Goal: Information Seeking & Learning: Learn about a topic

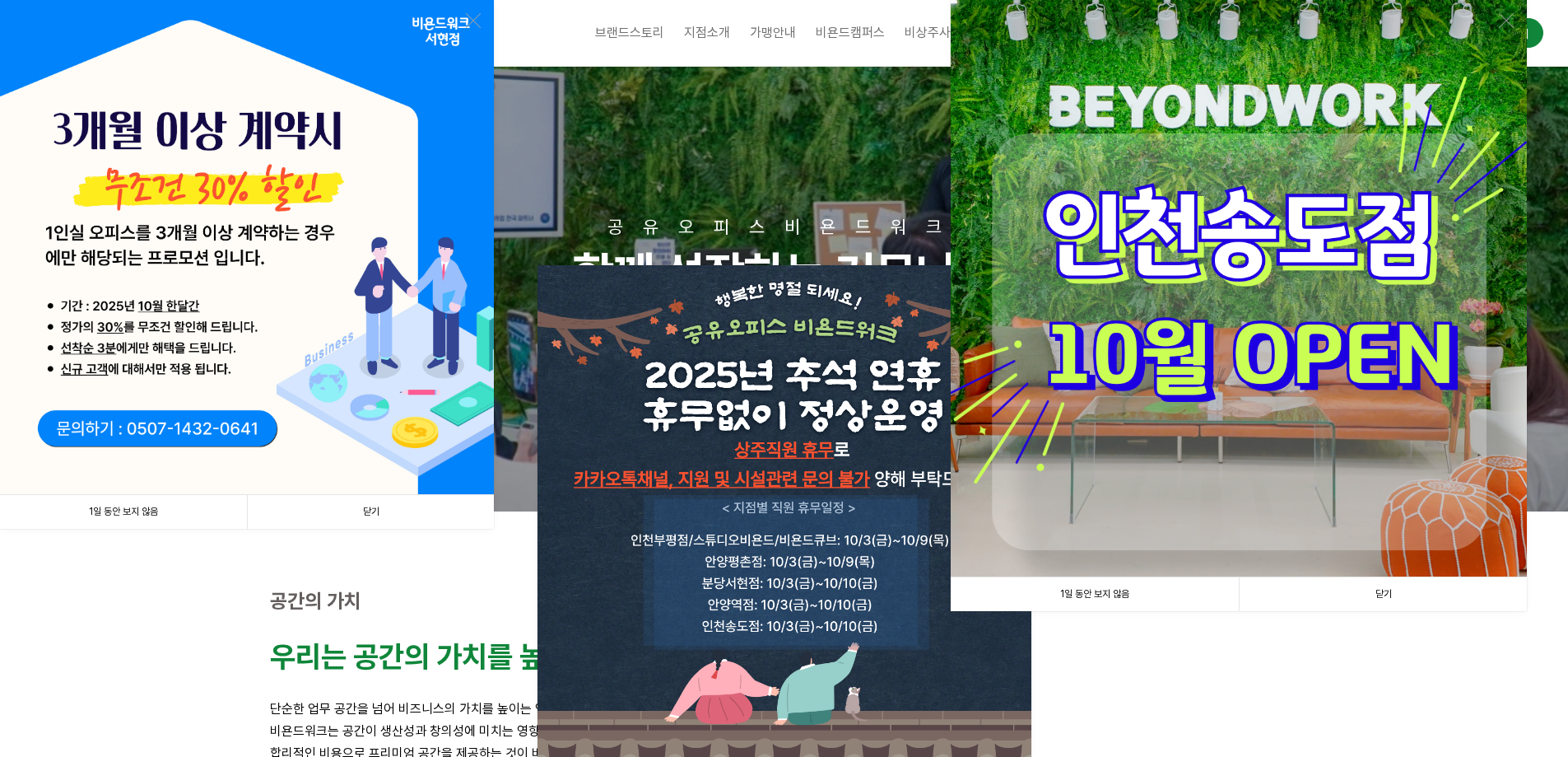
click at [1435, 598] on link "닫기" at bounding box center [1382, 594] width 288 height 34
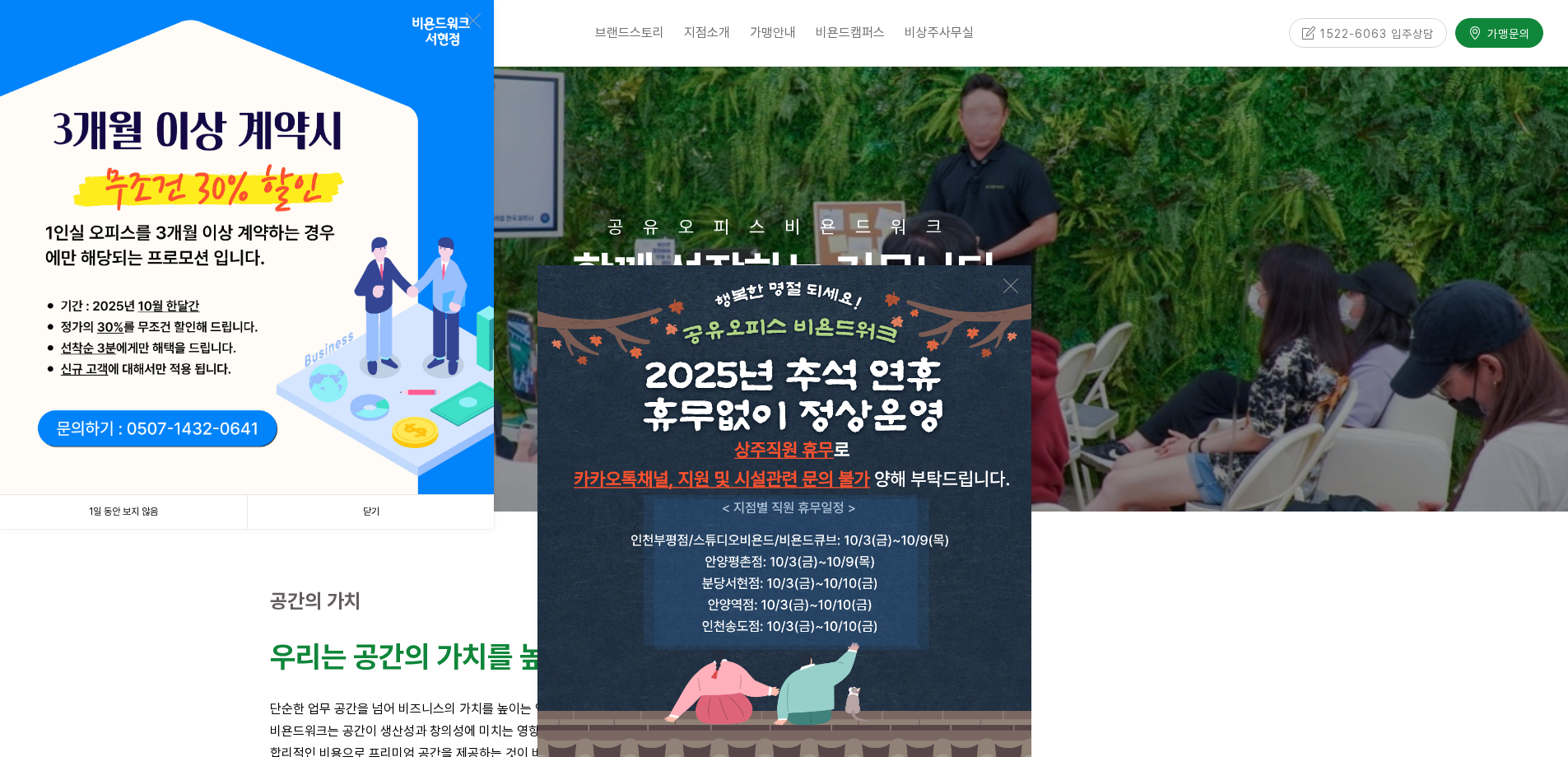
click at [375, 508] on link "닫기" at bounding box center [371, 512] width 247 height 34
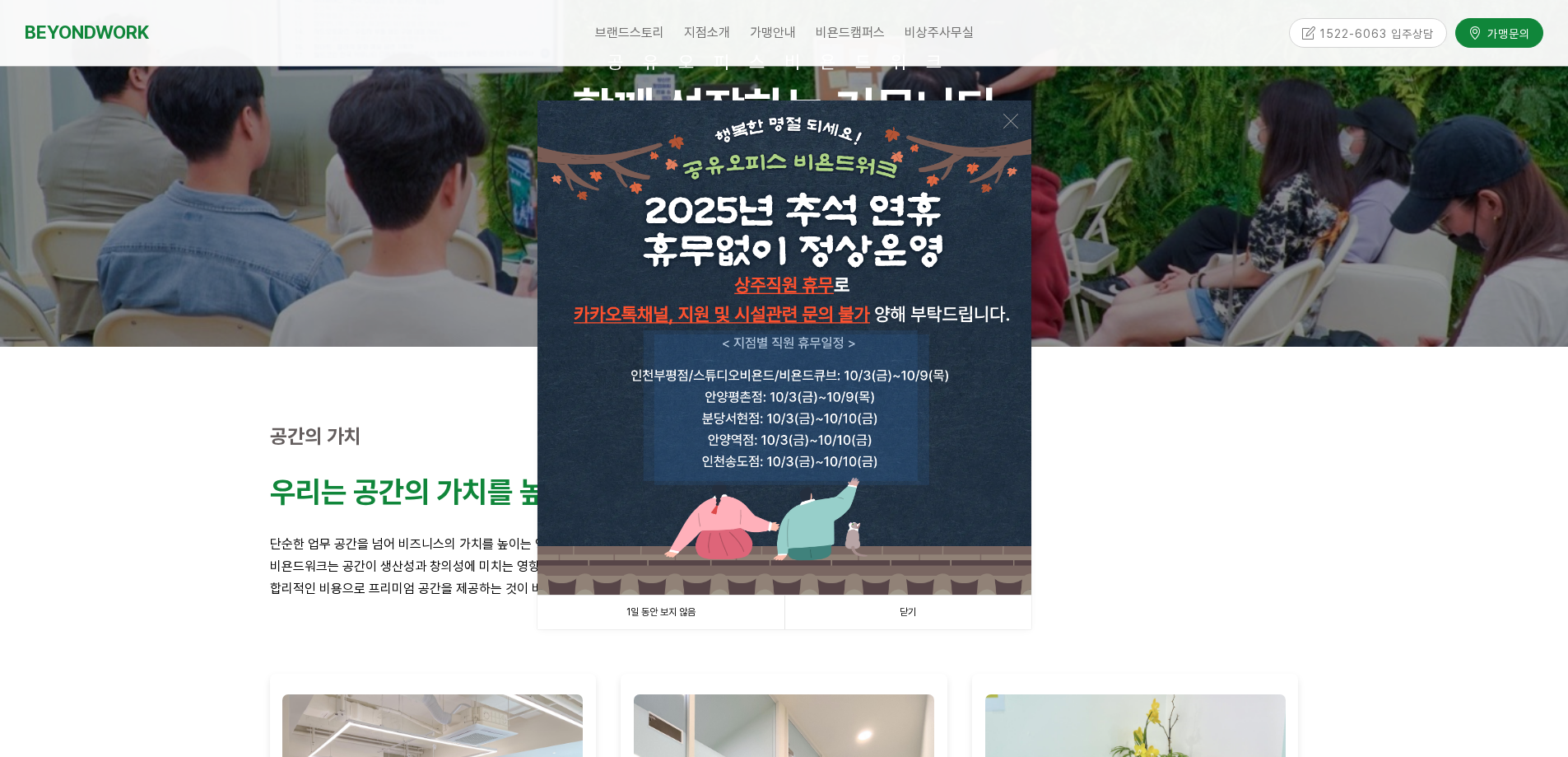
scroll to position [247, 0]
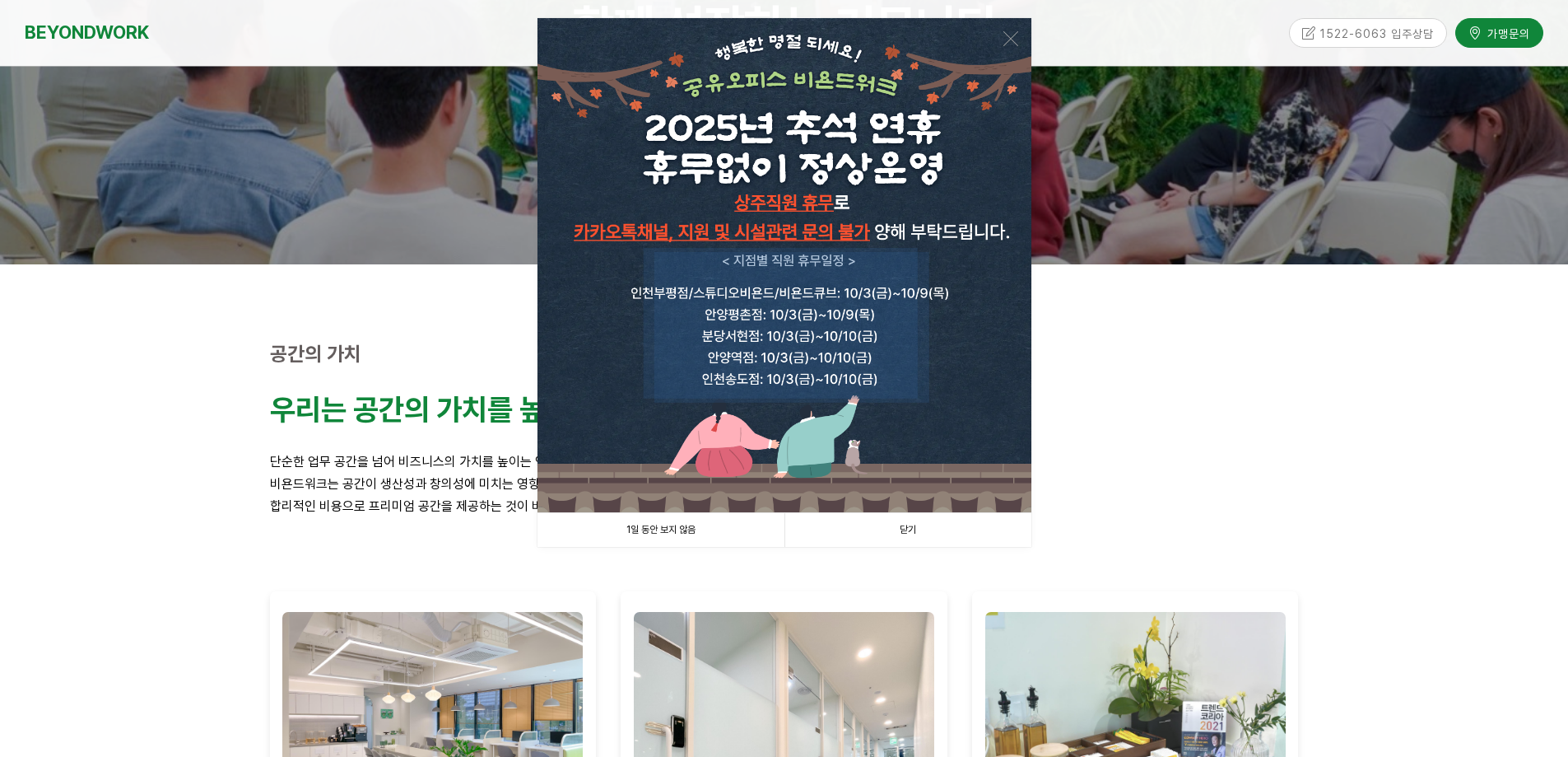
click at [908, 531] on link "닫기" at bounding box center [908, 529] width 247 height 34
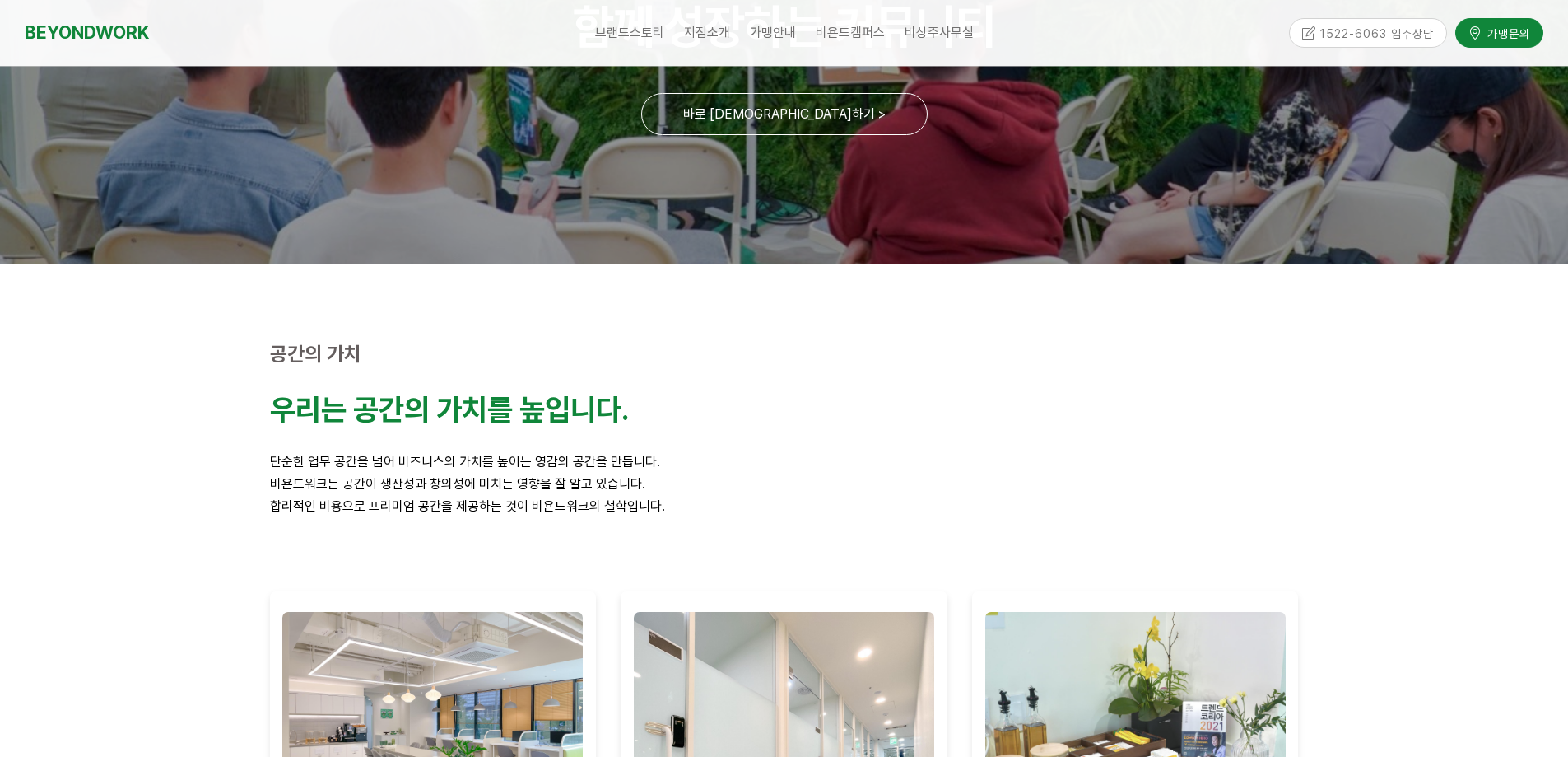
scroll to position [0, 0]
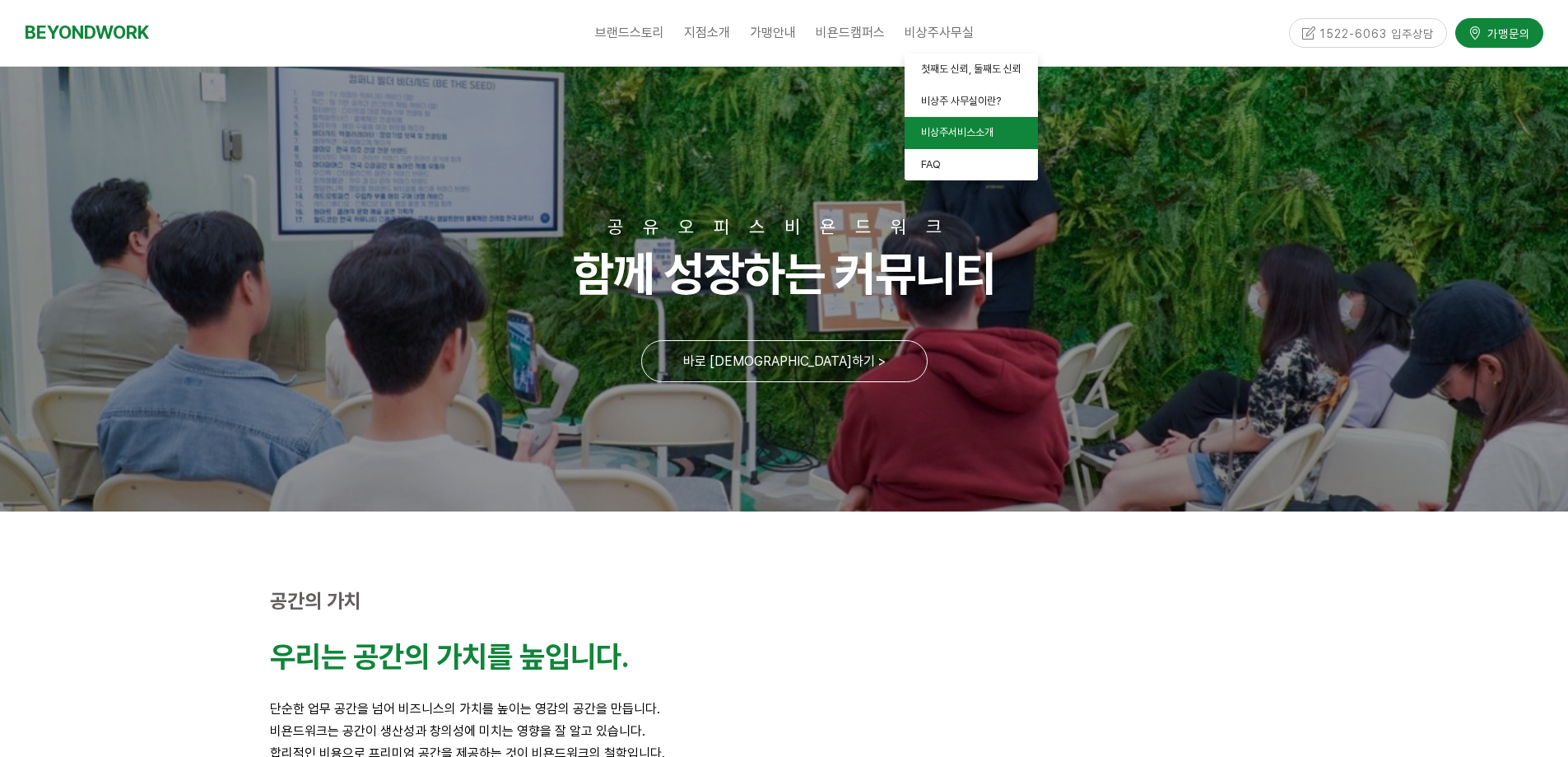
click at [949, 135] on span "비상주서비스소개" at bounding box center [957, 132] width 72 height 12
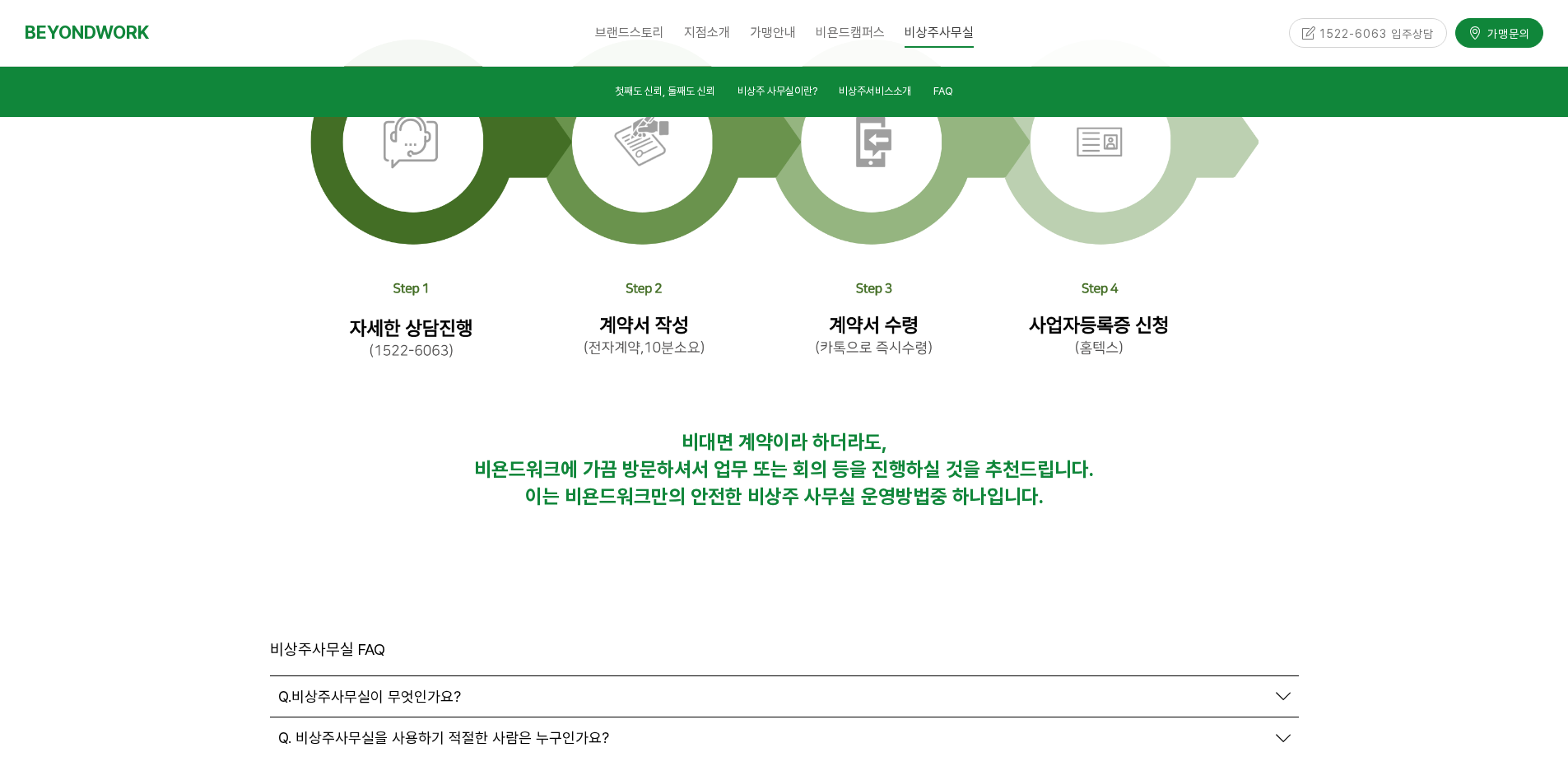
scroll to position [5393, 0]
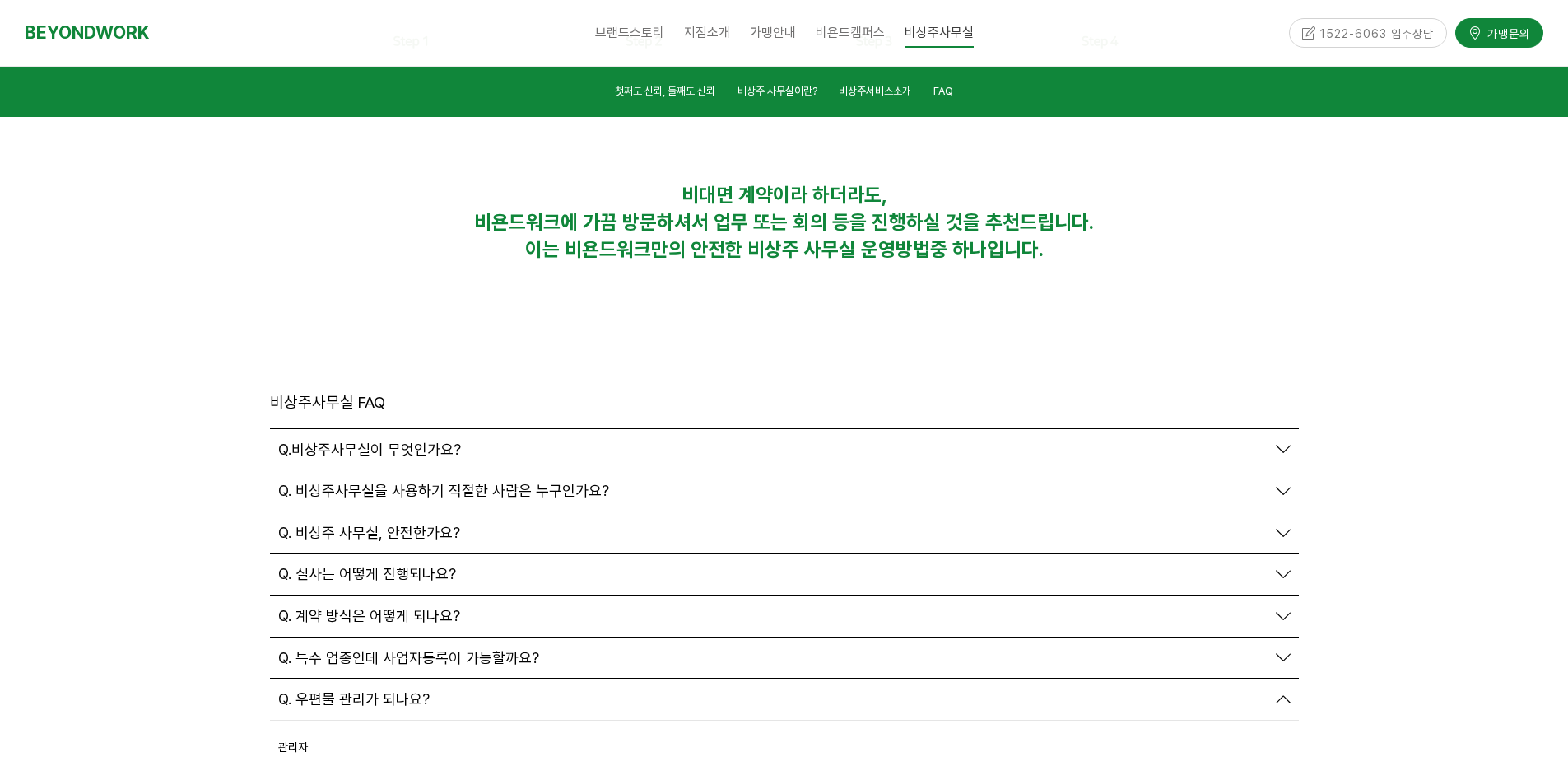
click at [410, 607] on span "Q. 계약 방식은 어떻게 되나요?" at bounding box center [369, 615] width 182 height 18
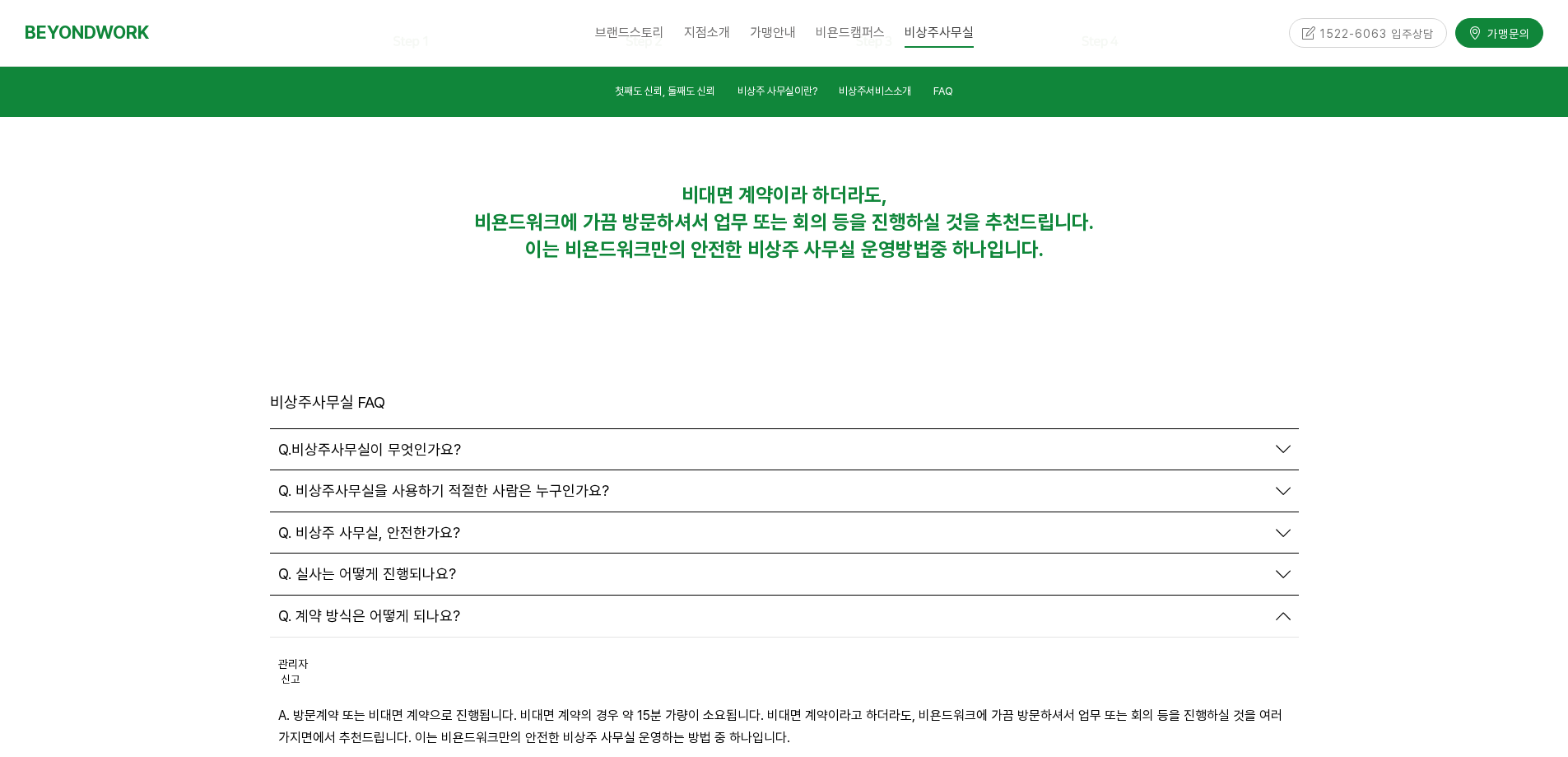
click at [406, 482] on span "Q. 비상주사무실을 사용하기 적절한 사람은 누구인가요?" at bounding box center [443, 491] width 331 height 18
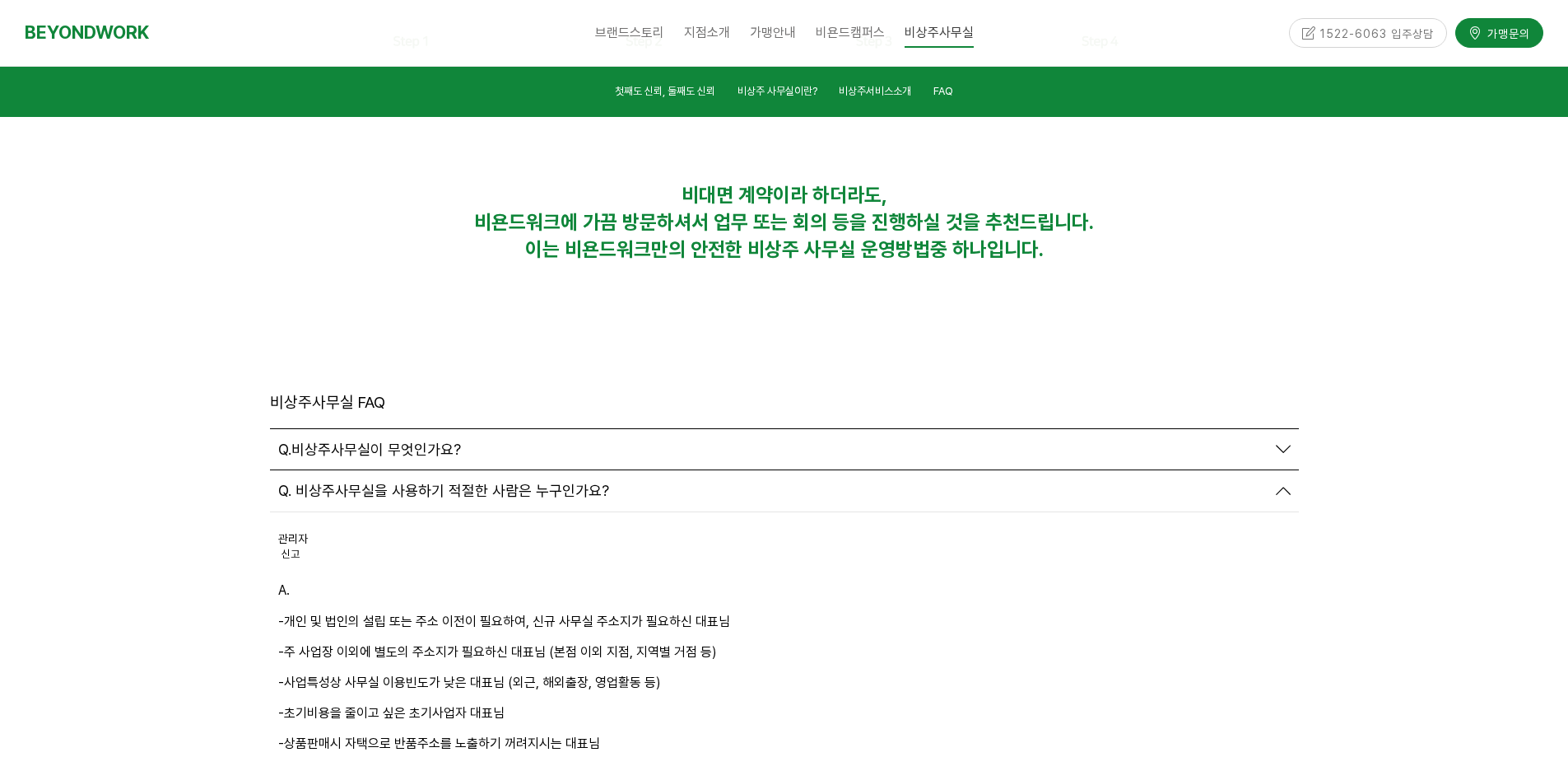
scroll to position [5640, 0]
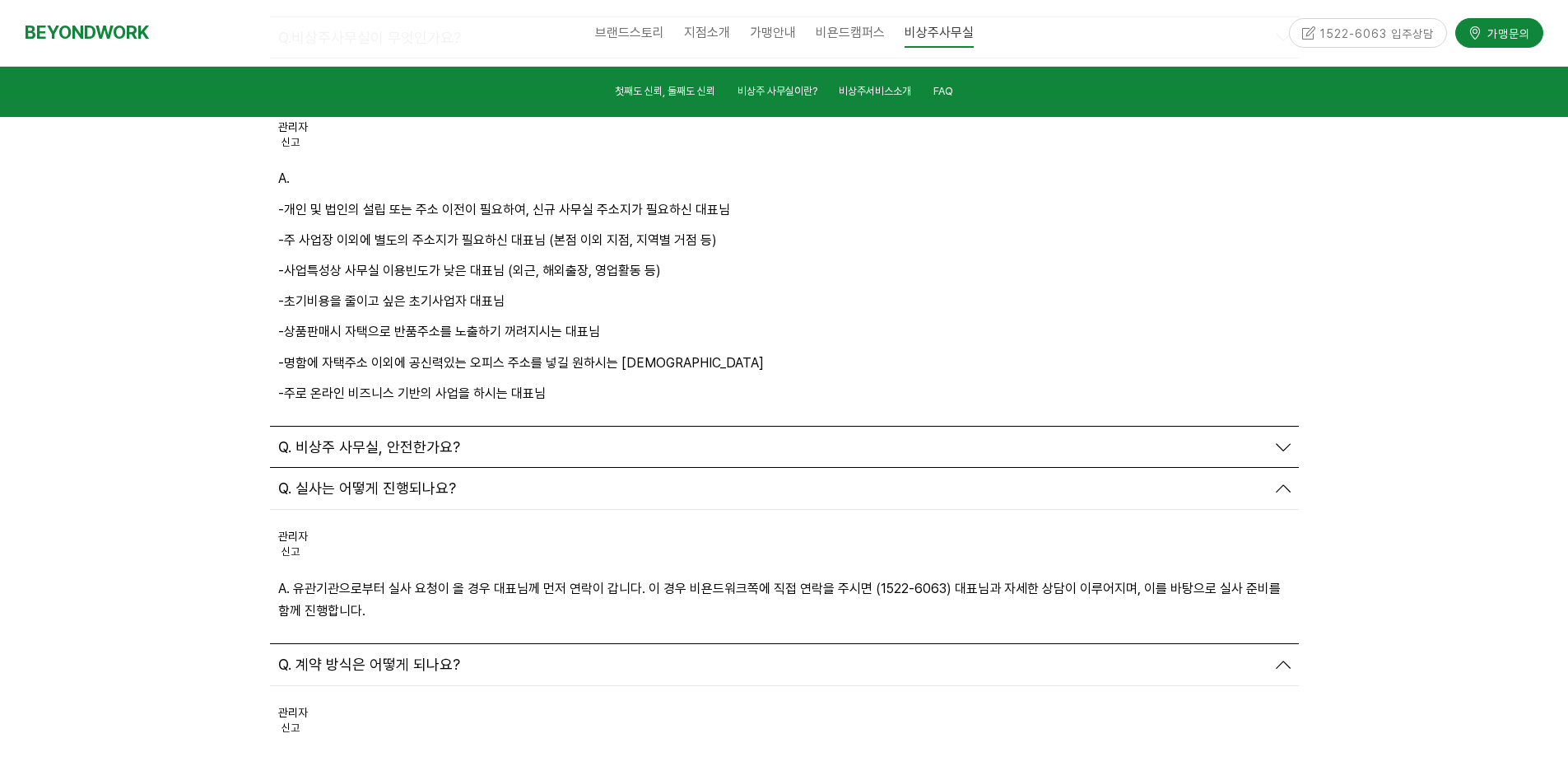
click at [340, 438] on span "Q. 비상주 사무실, 안전한가요?" at bounding box center [369, 447] width 182 height 18
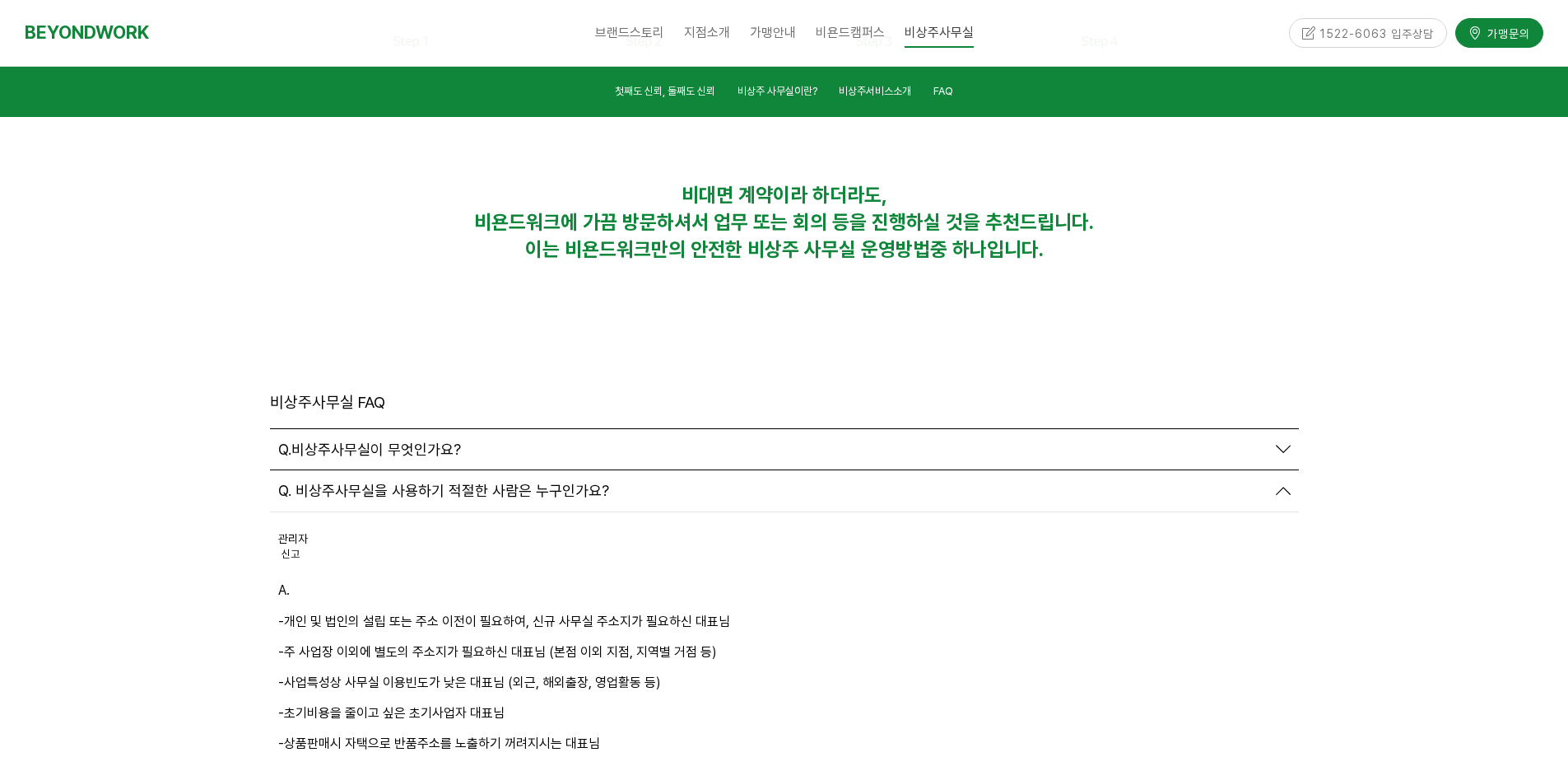
scroll to position [5393, 0]
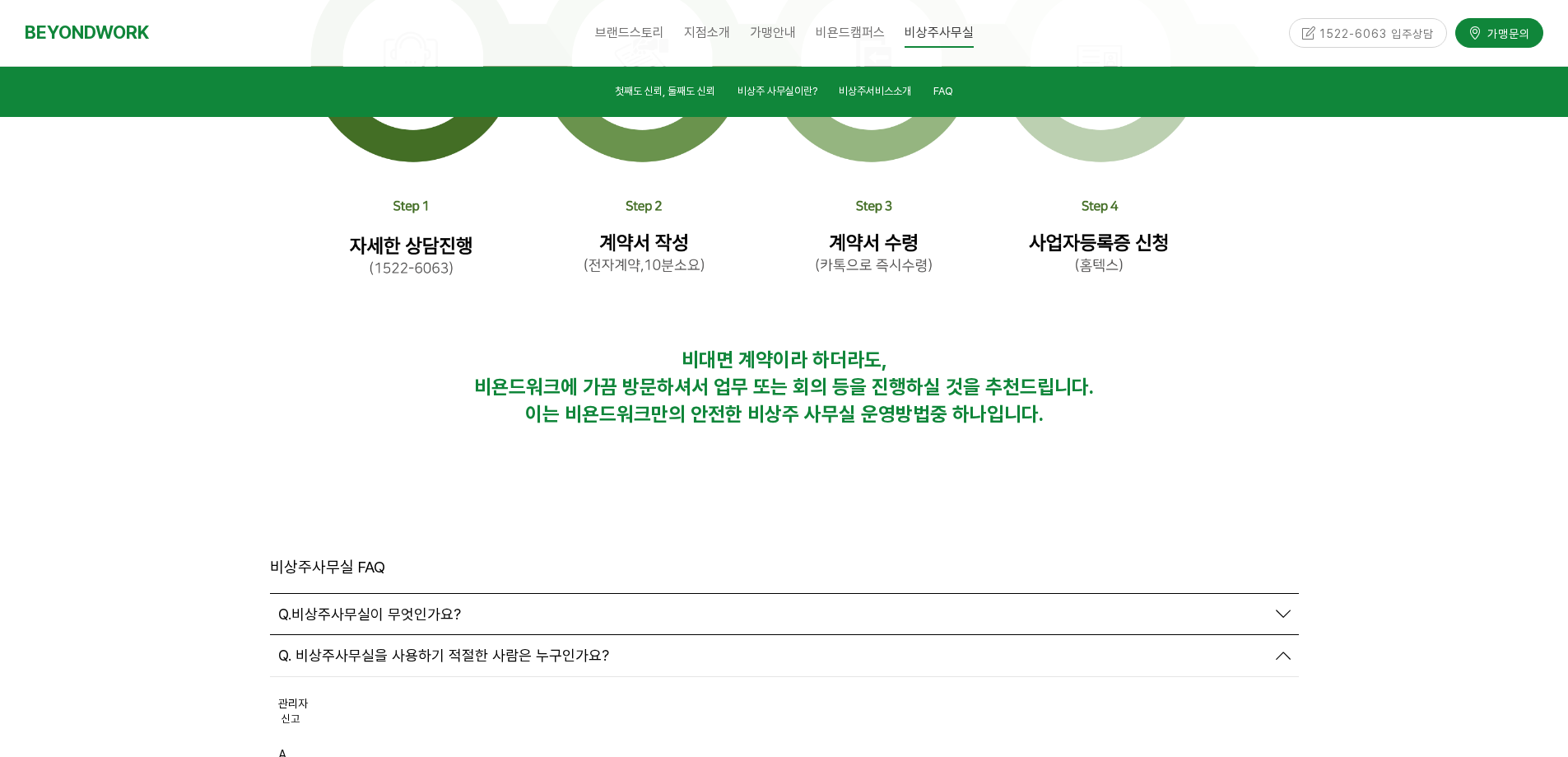
click at [317, 606] on span "Q.비상주사무실이 무엇인가요?" at bounding box center [369, 615] width 183 height 18
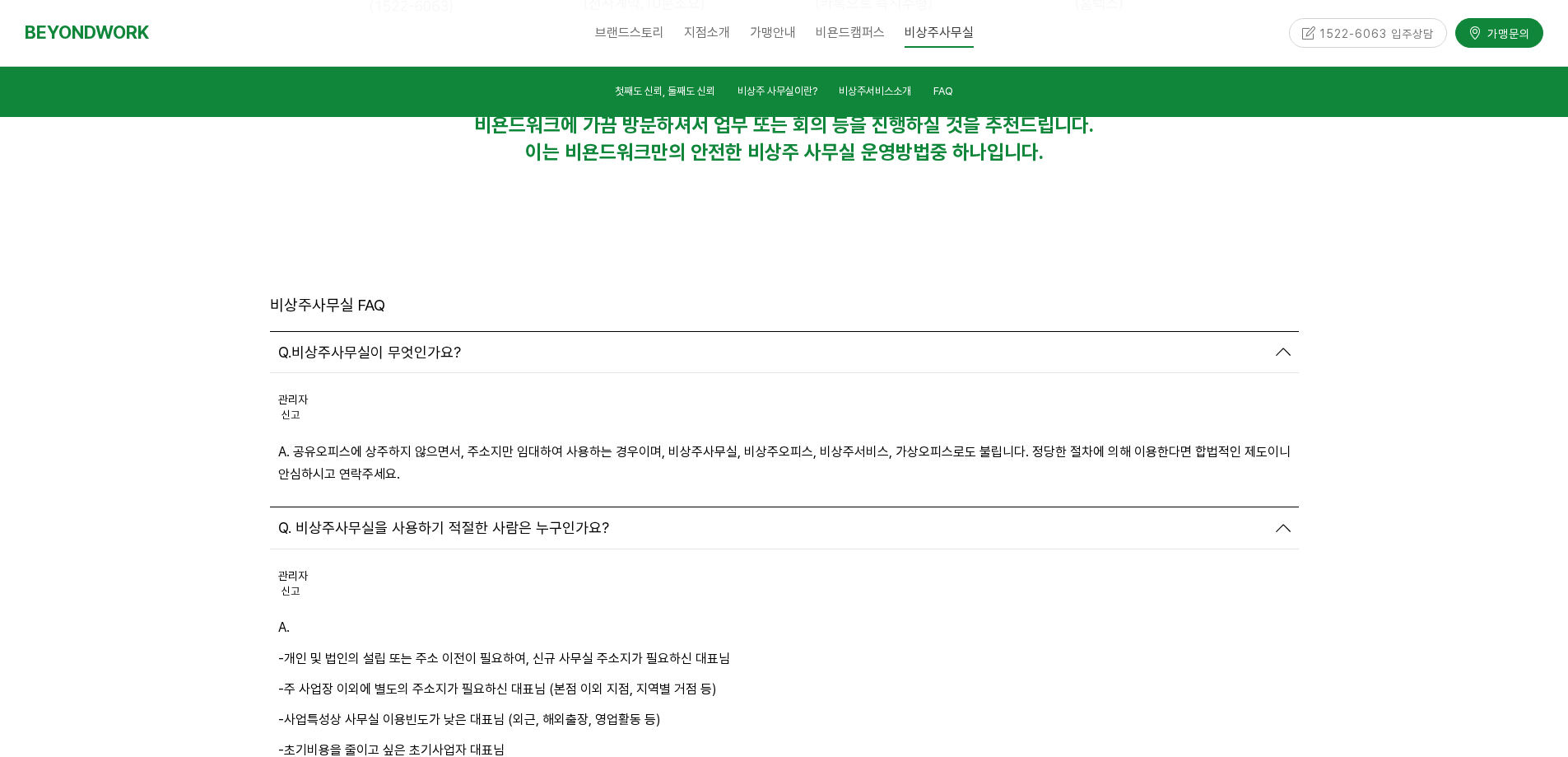
scroll to position [7054, 0]
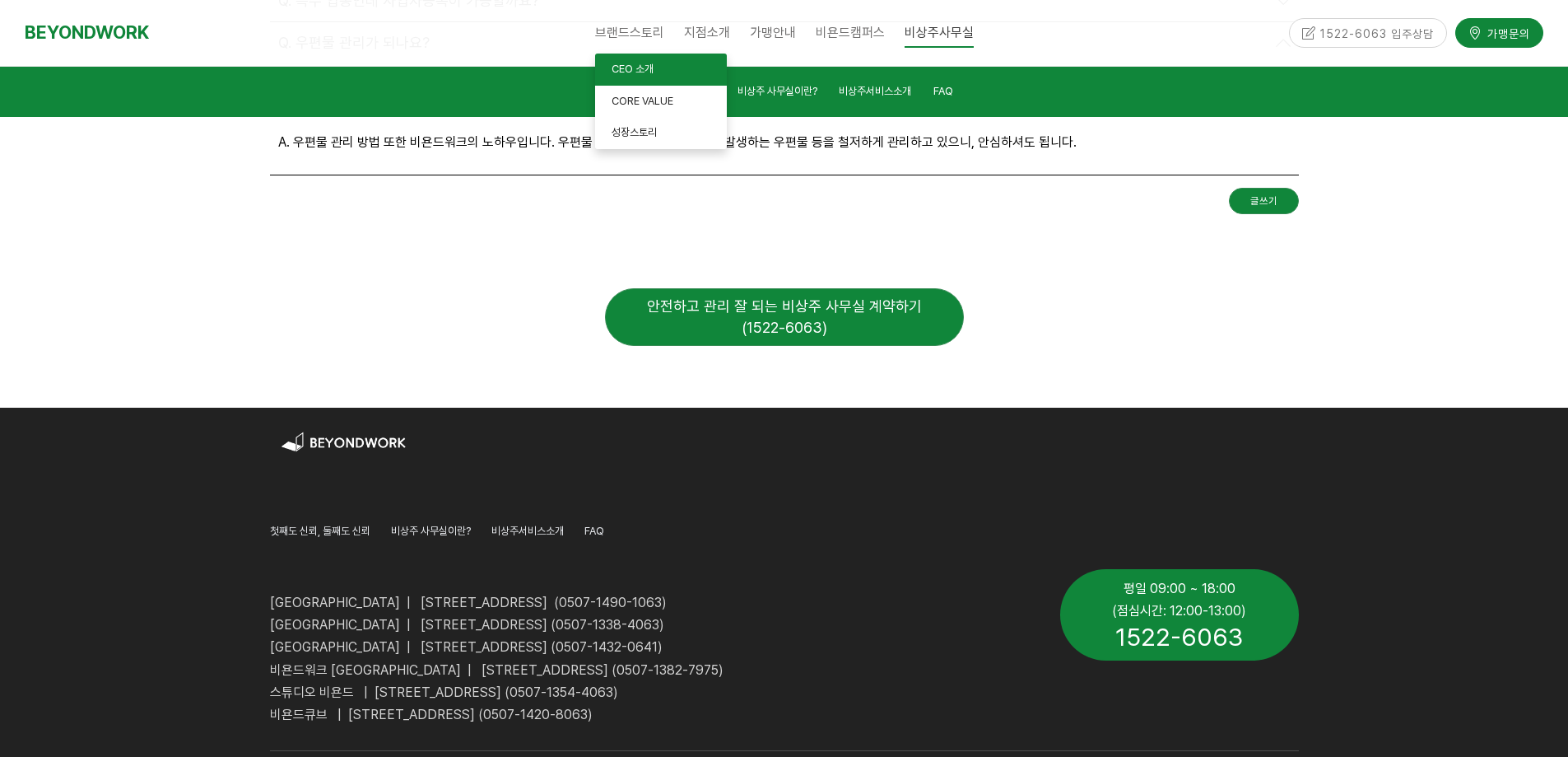
click at [624, 66] on span "CEO 소개" at bounding box center [632, 68] width 42 height 12
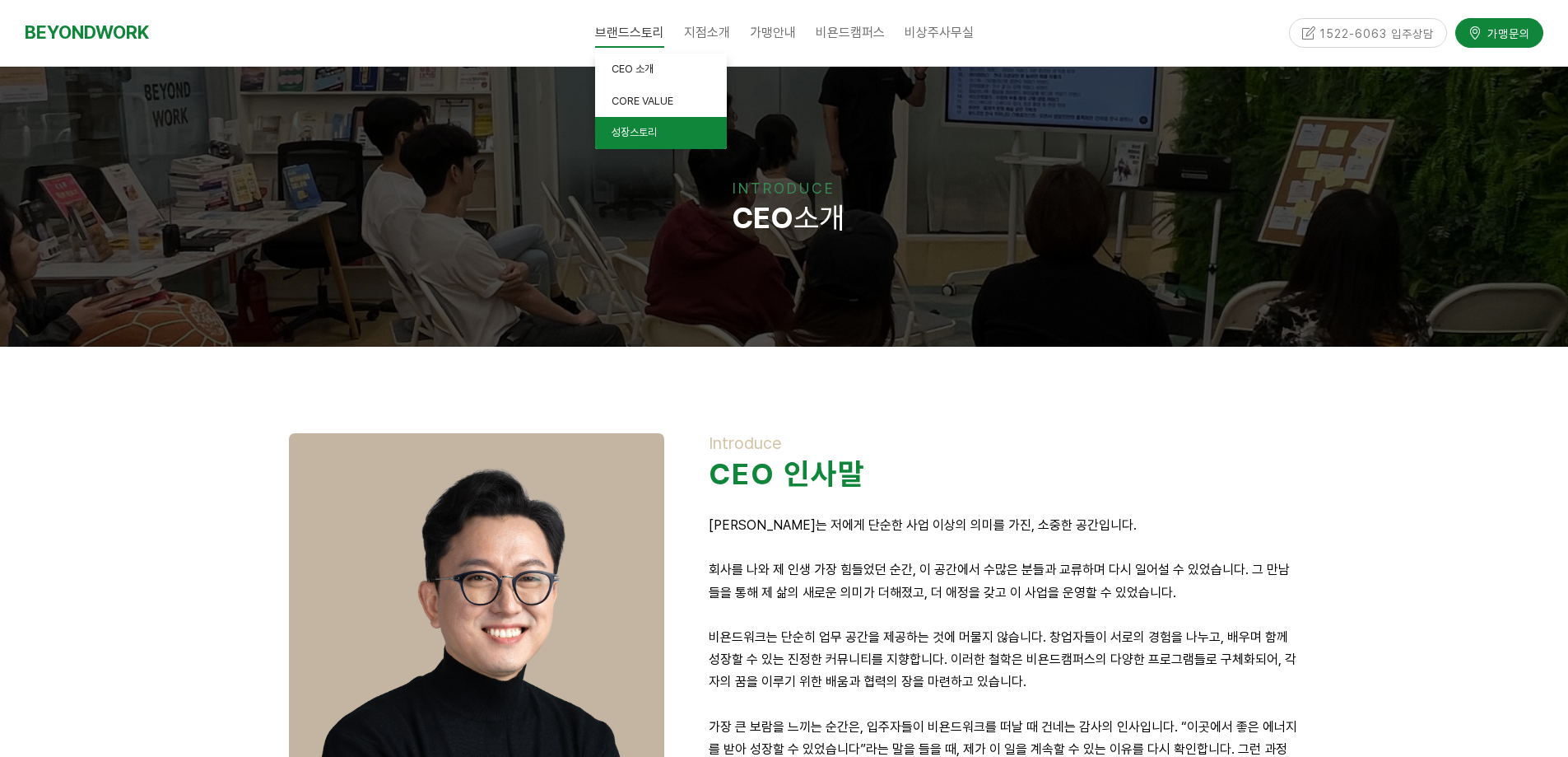
click at [635, 130] on span "성장스토리" at bounding box center [634, 132] width 46 height 12
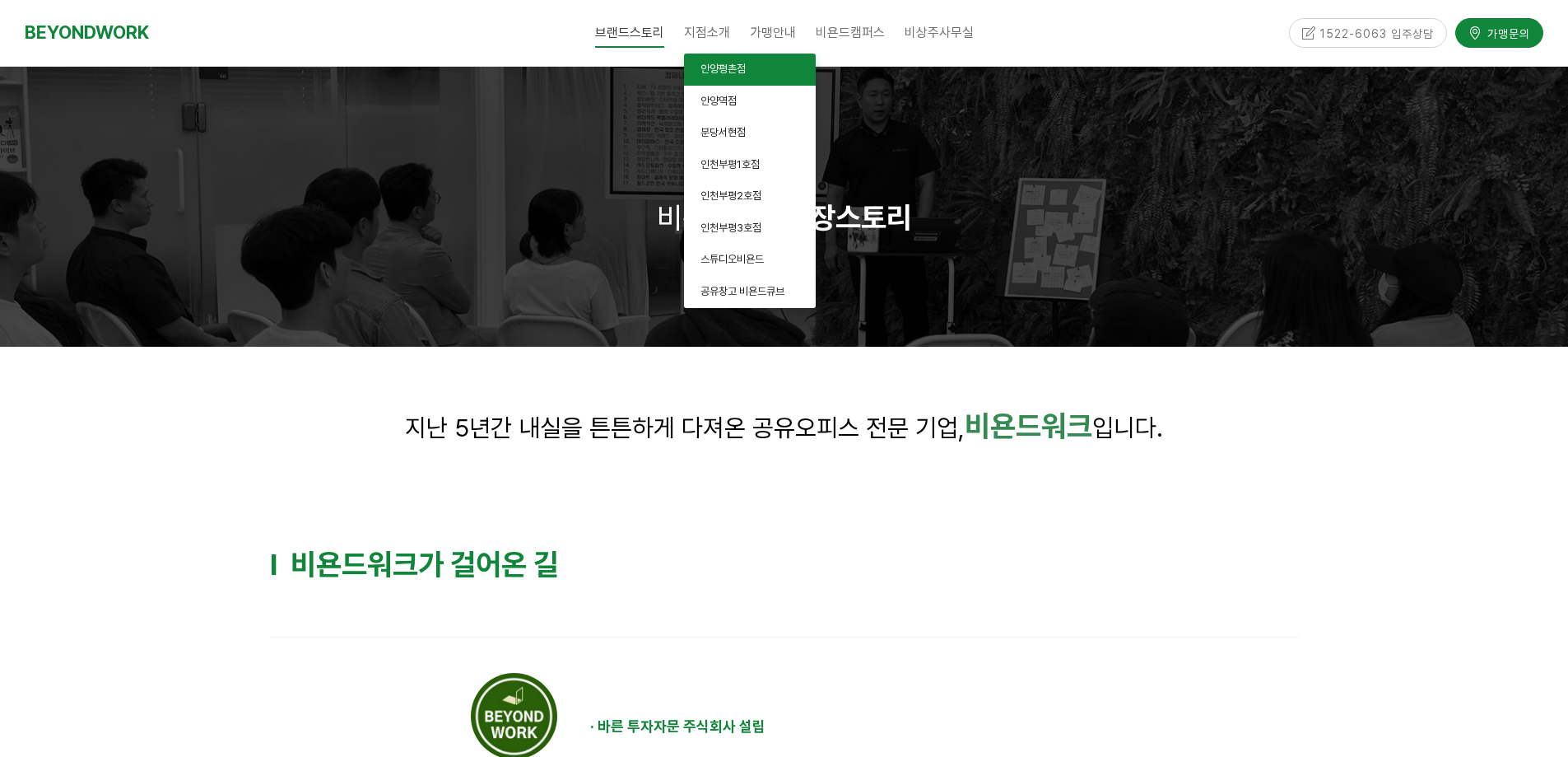
click at [723, 82] on link "안양평촌점" at bounding box center [750, 69] width 132 height 32
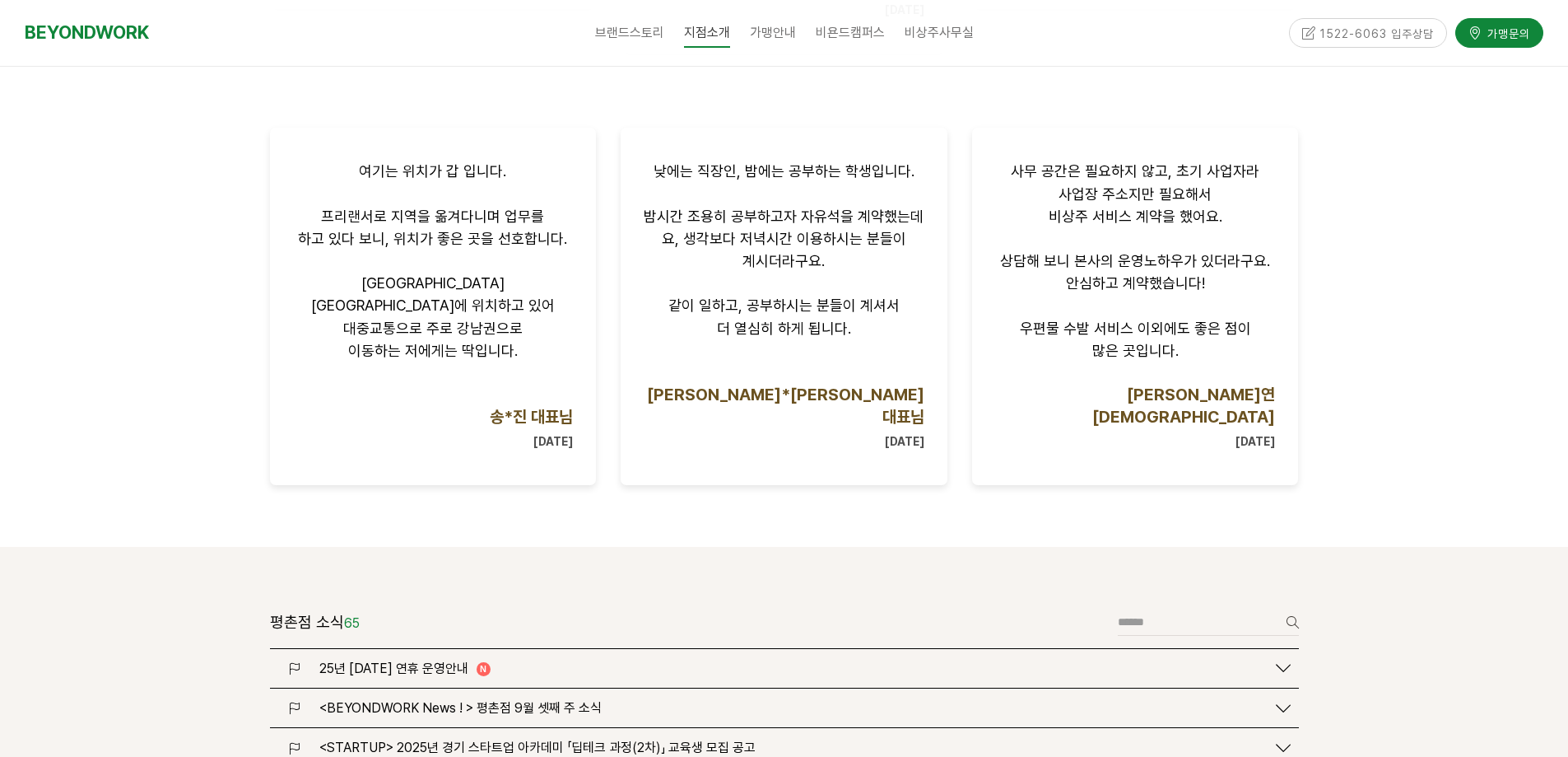
scroll to position [1894, 0]
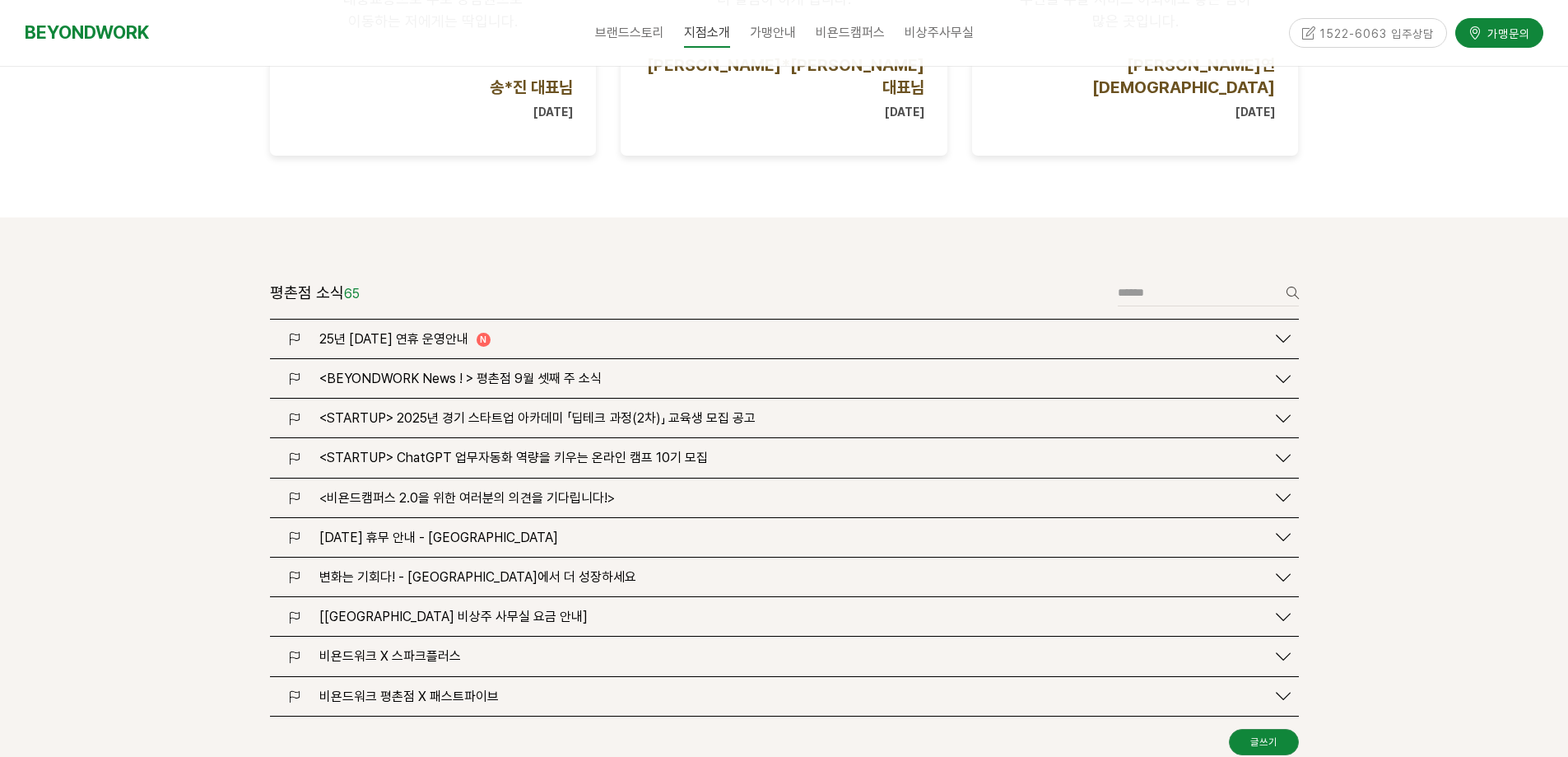
click at [529, 609] on span "[[GEOGRAPHIC_DATA] 비상주 사무실 요금 안내]" at bounding box center [453, 616] width 268 height 16
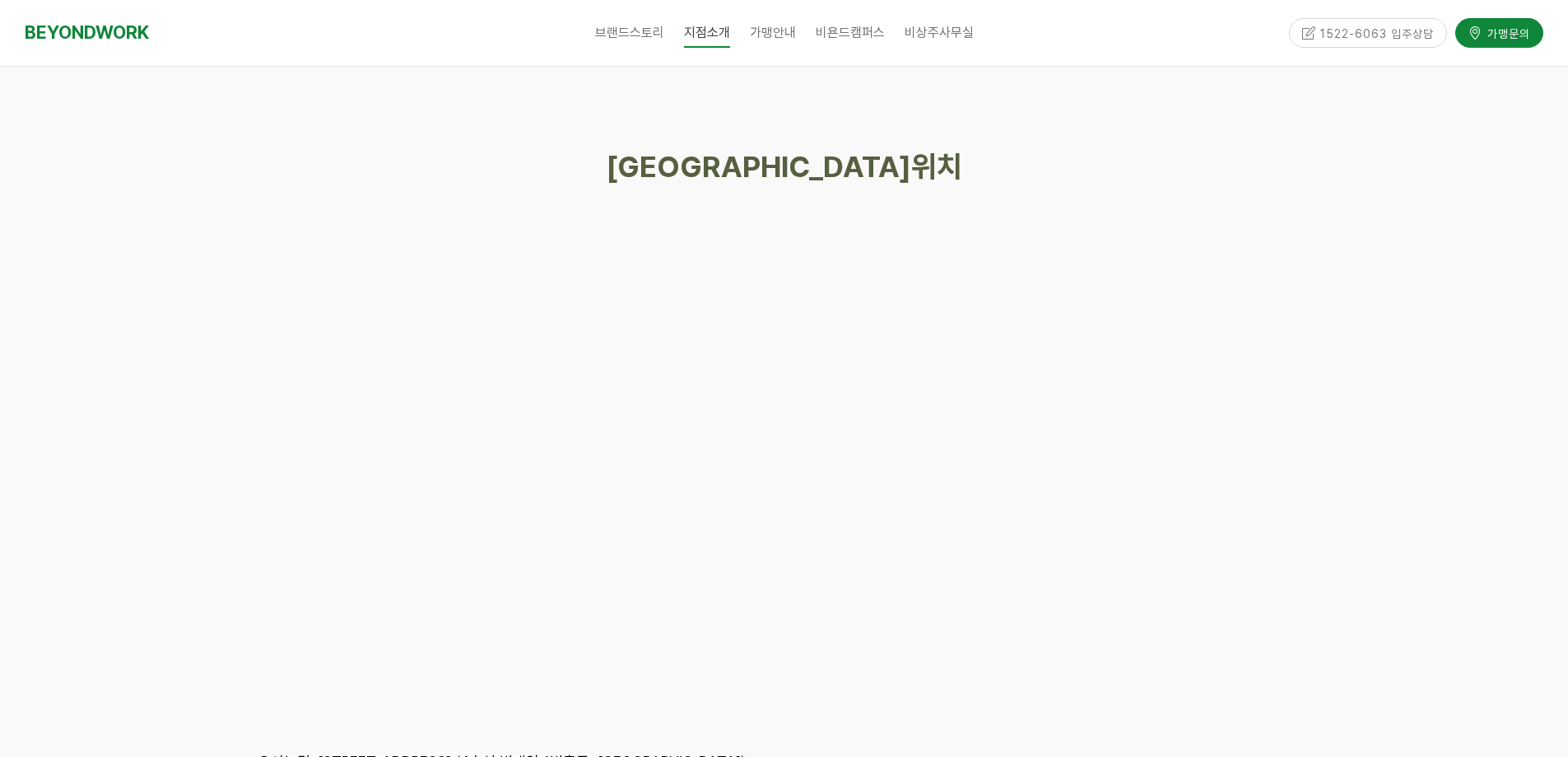
scroll to position [8235, 0]
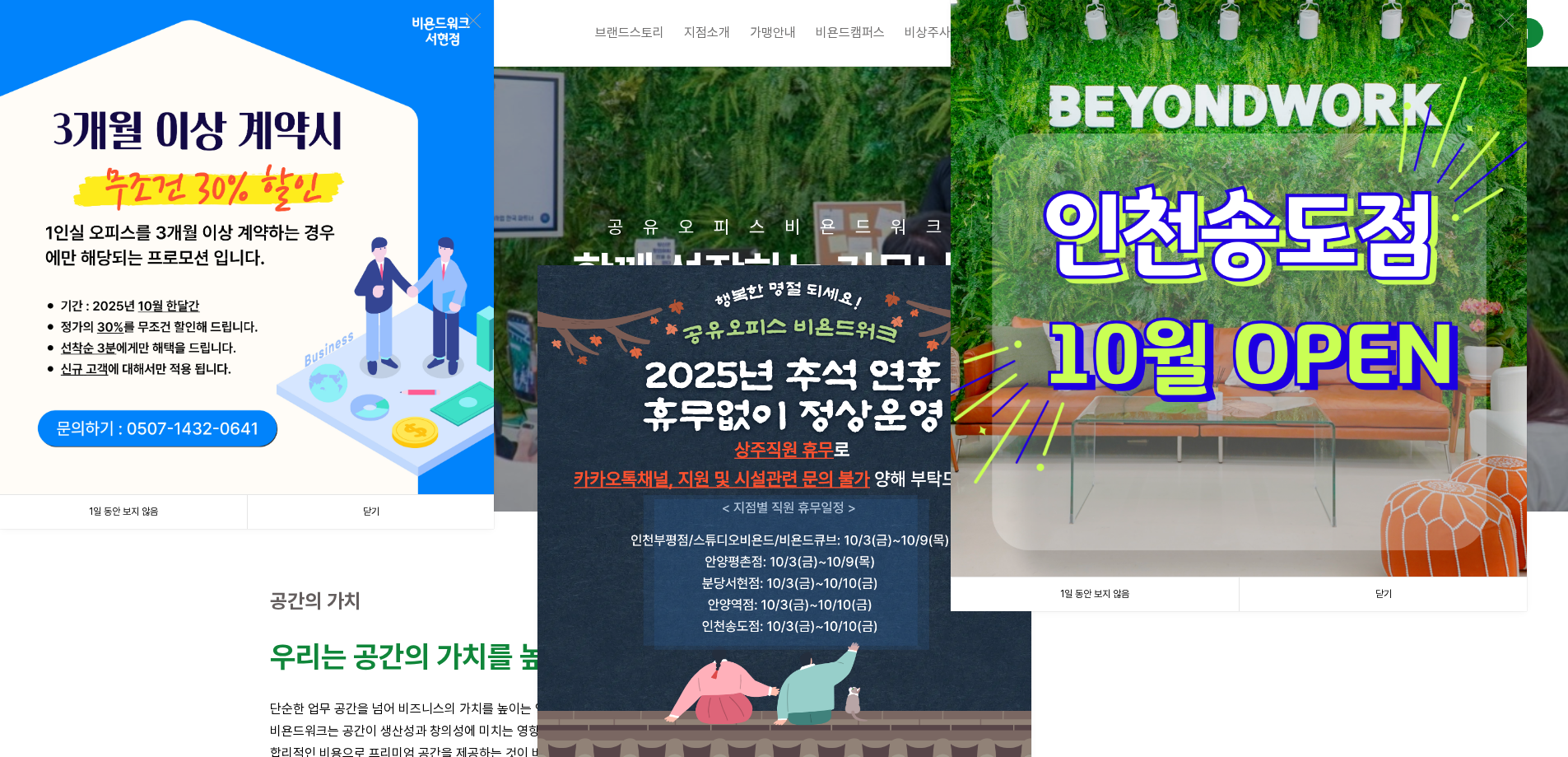
click at [323, 512] on link "닫기" at bounding box center [371, 512] width 247 height 34
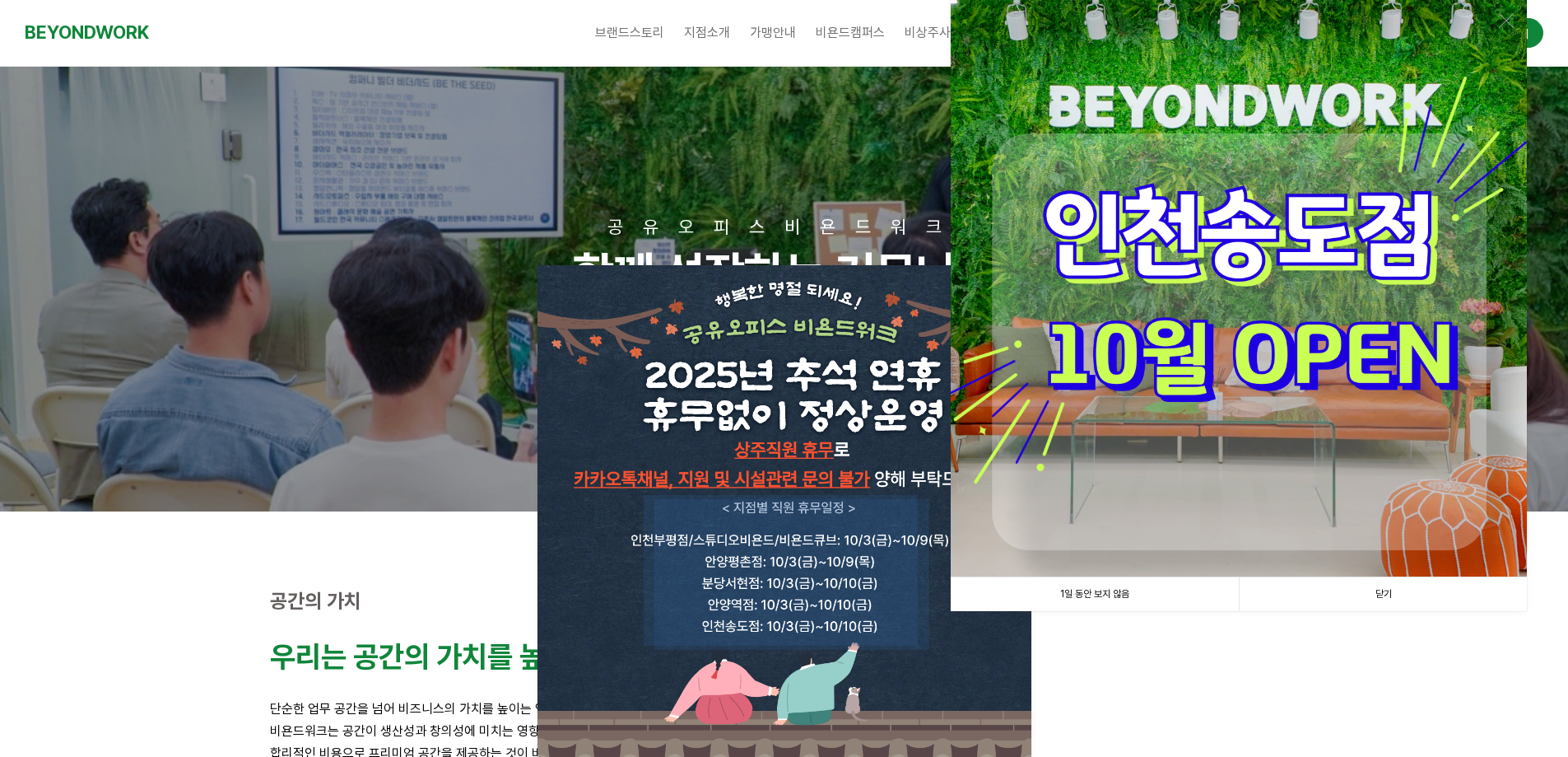
click at [1455, 595] on link "닫기" at bounding box center [1382, 594] width 288 height 34
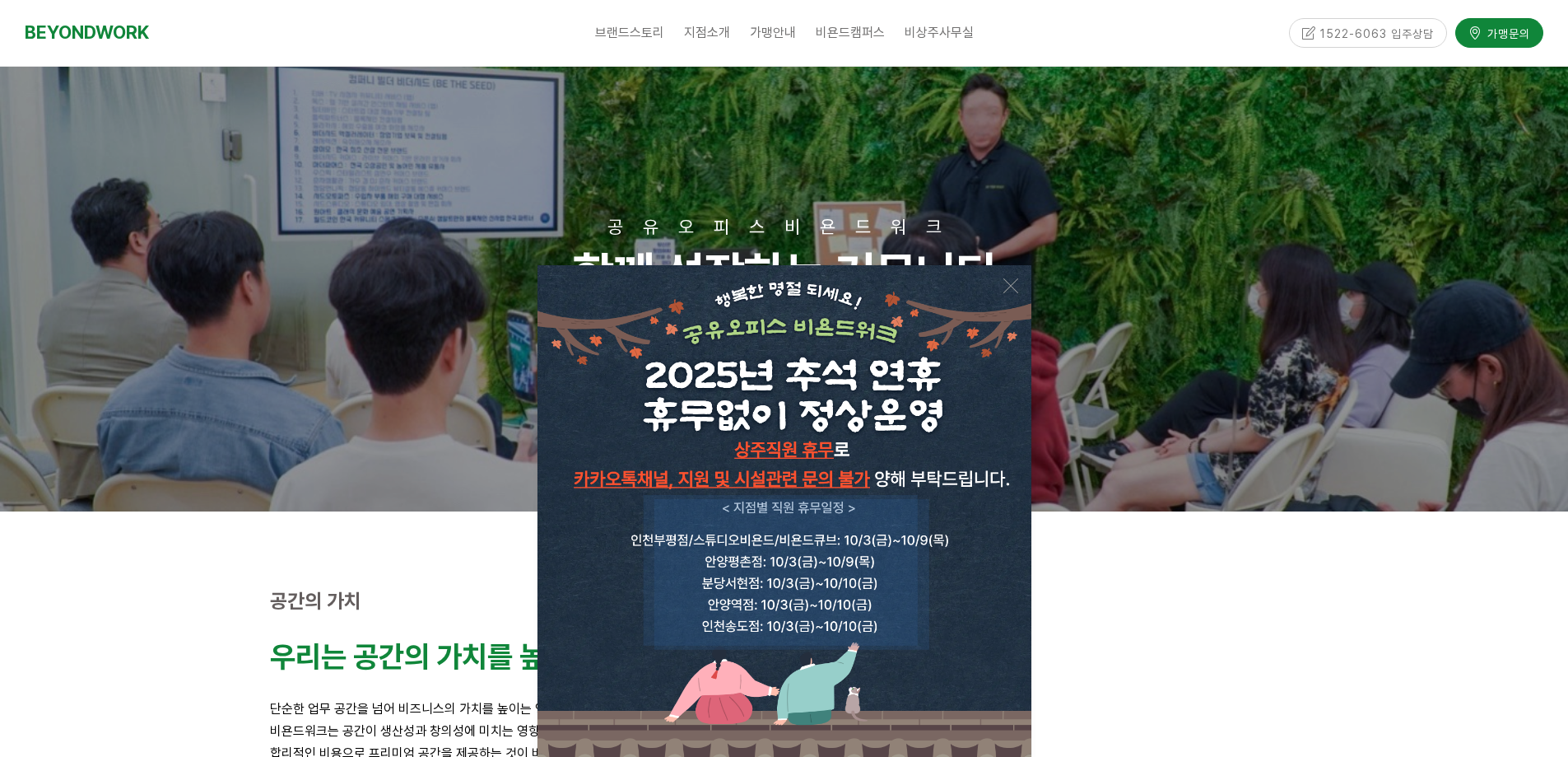
scroll to position [247, 0]
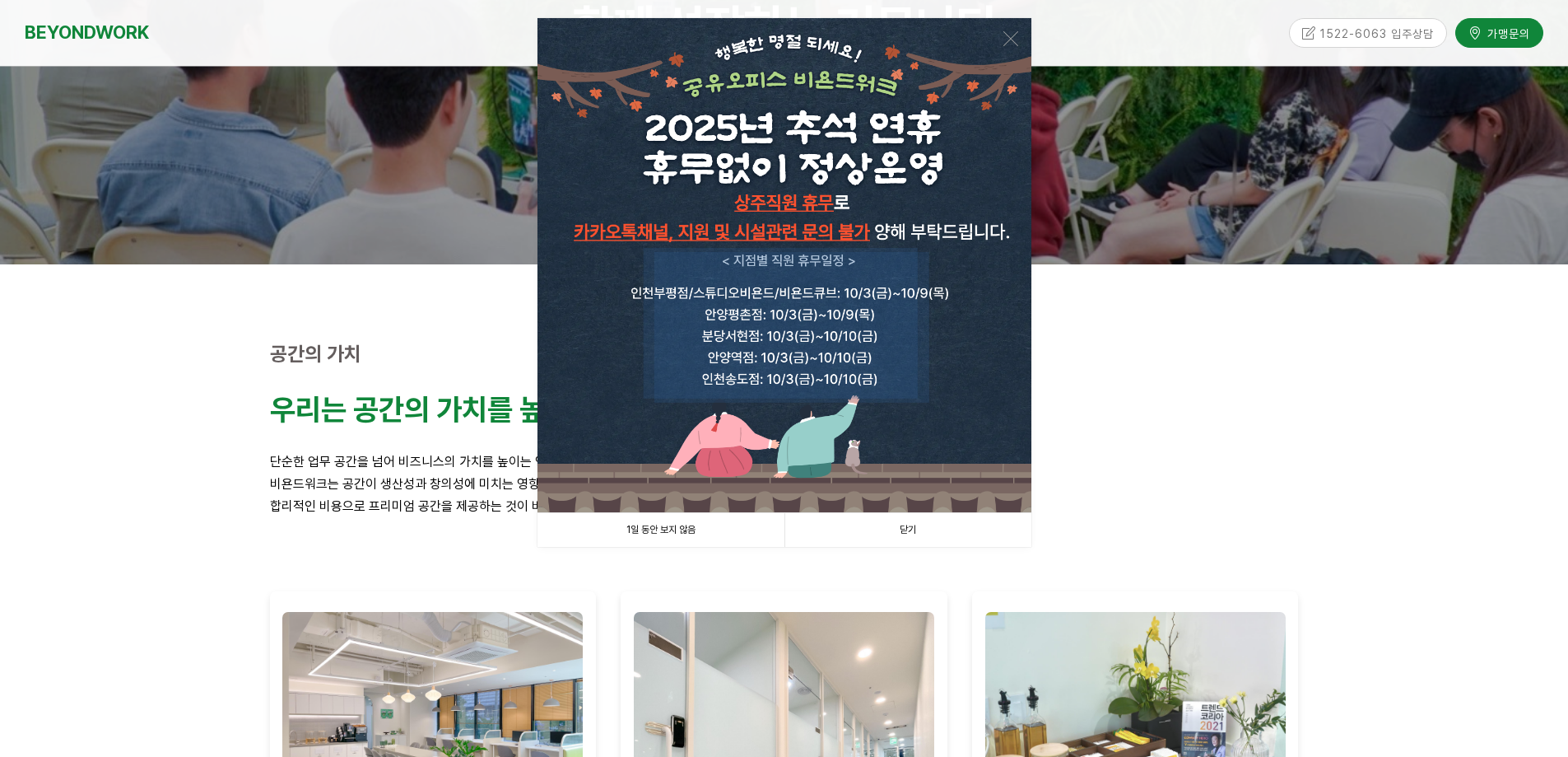
click at [919, 521] on link "닫기" at bounding box center [908, 529] width 247 height 34
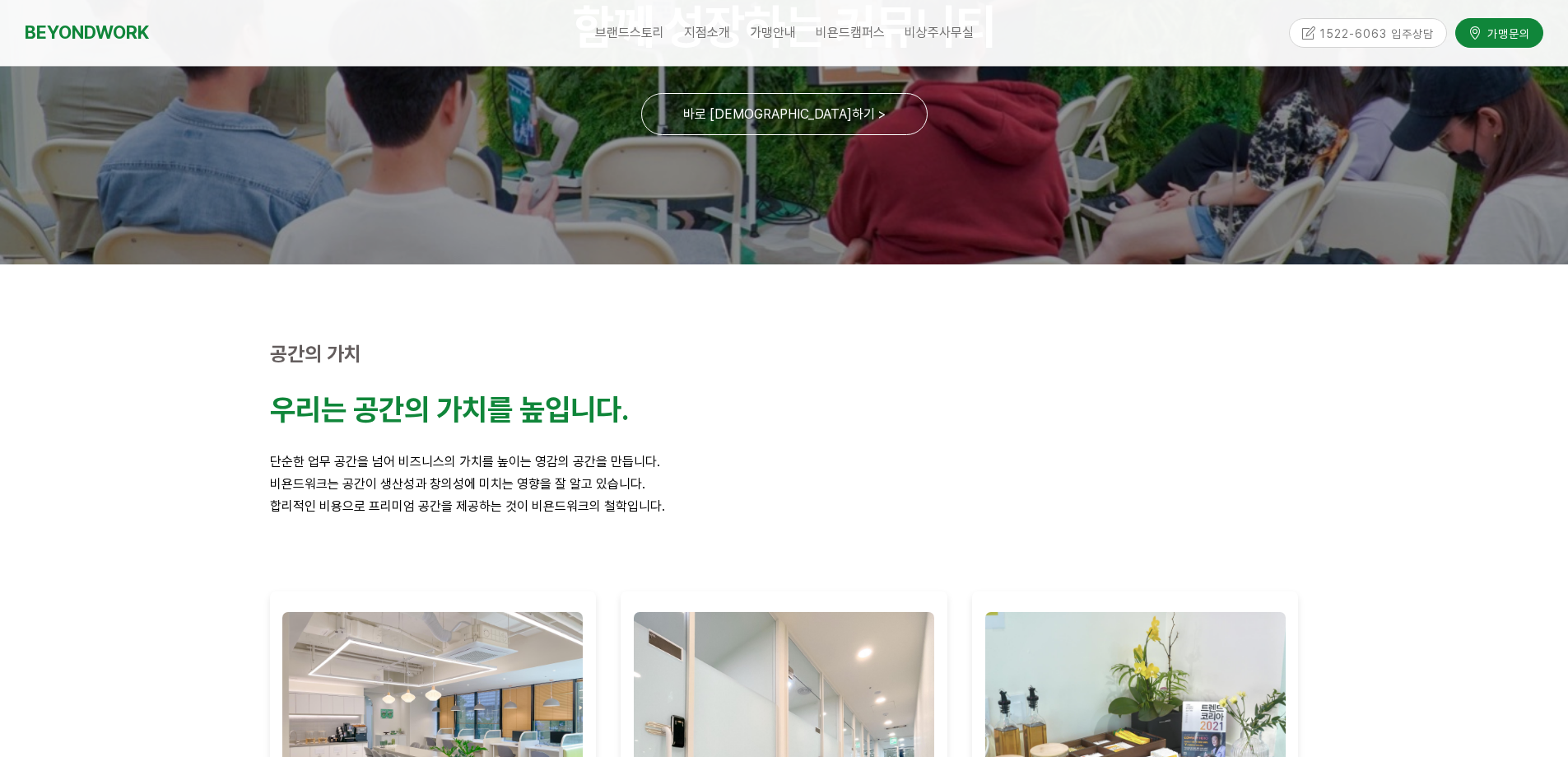
scroll to position [0, 0]
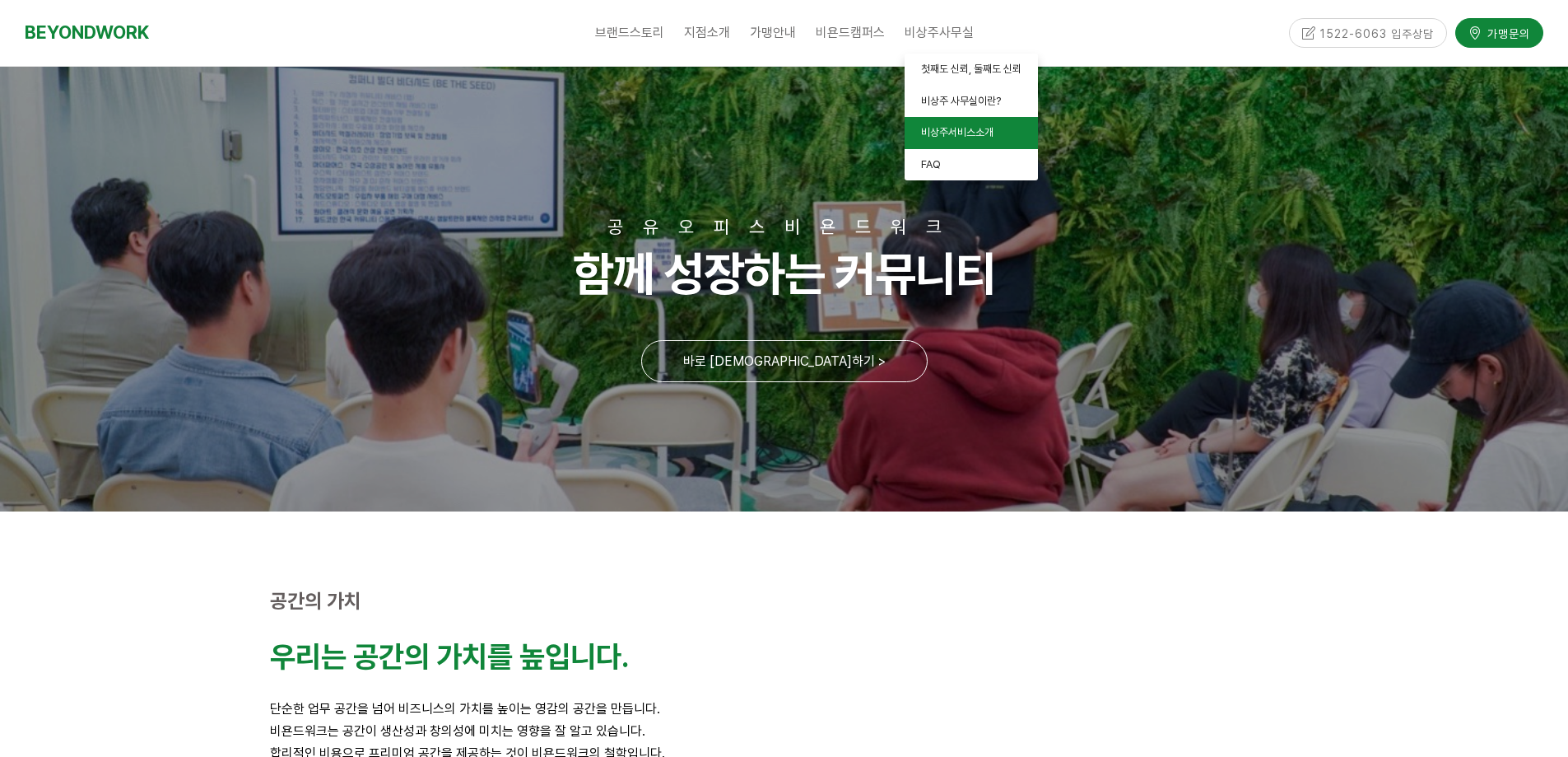
click at [953, 144] on link "비상주서비스소개" at bounding box center [971, 133] width 134 height 32
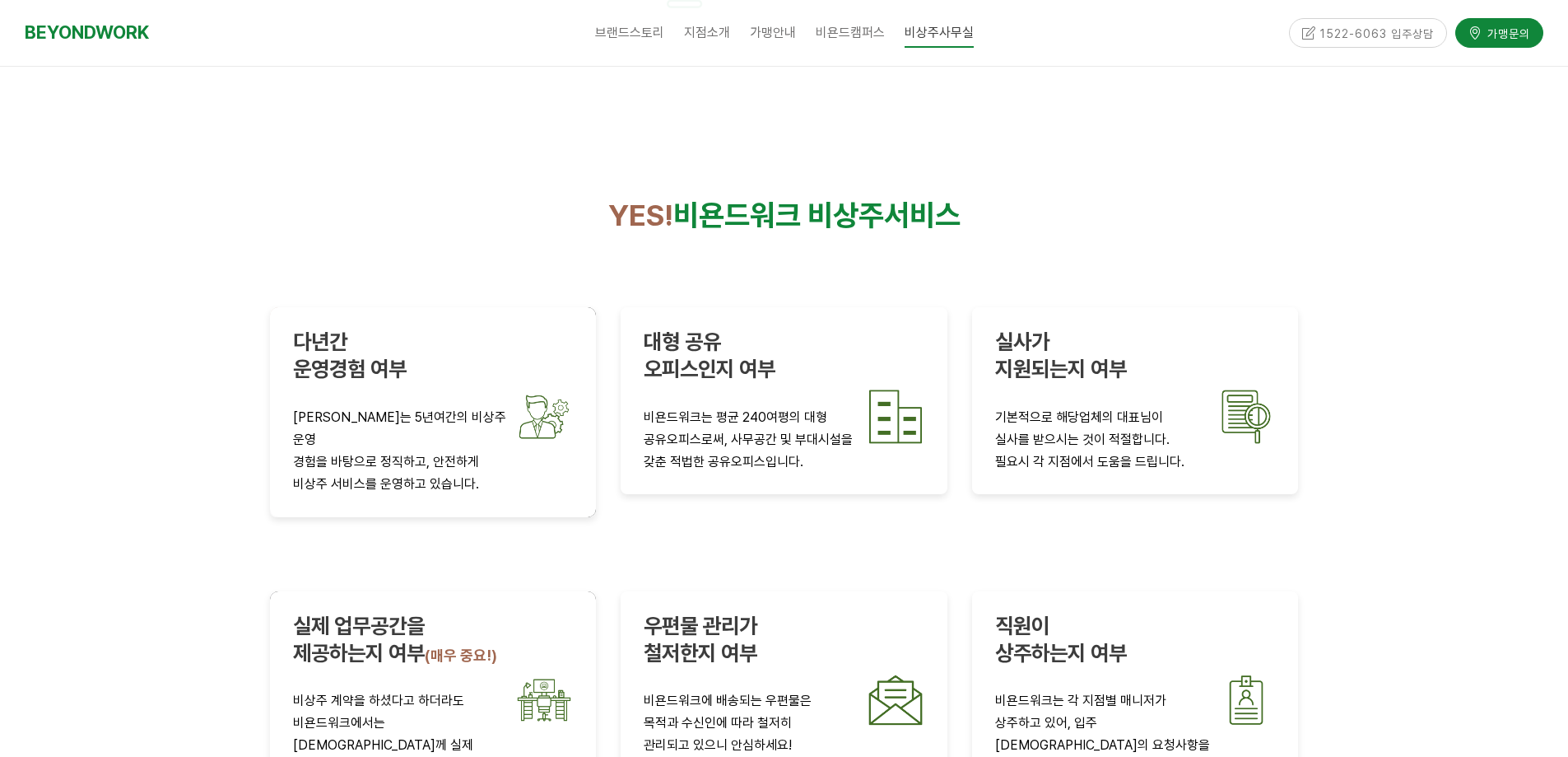
scroll to position [2840, 0]
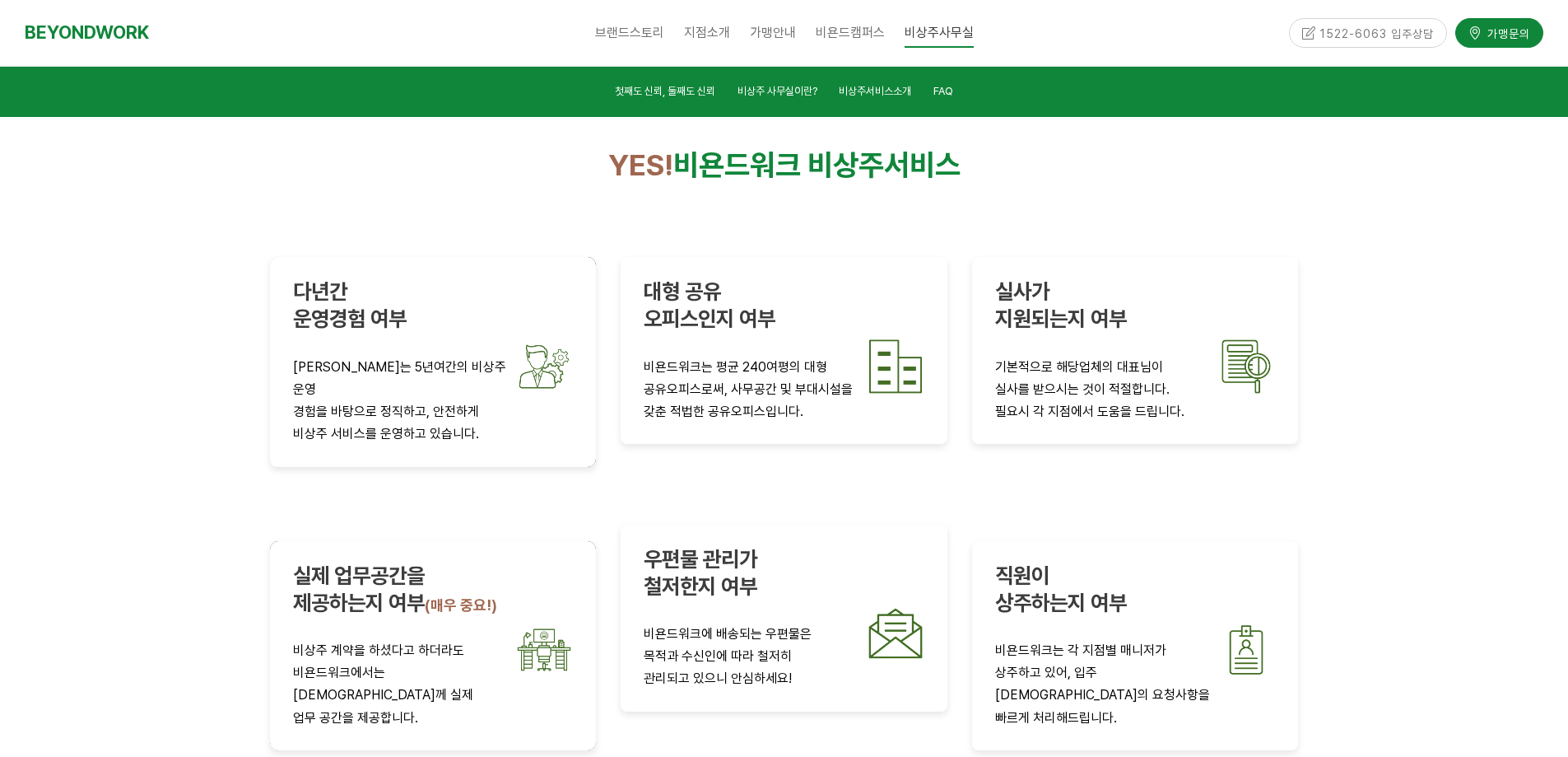
click at [702, 573] on strong "철저한지 여부" at bounding box center [700, 586] width 114 height 26
